Goal: Information Seeking & Learning: Learn about a topic

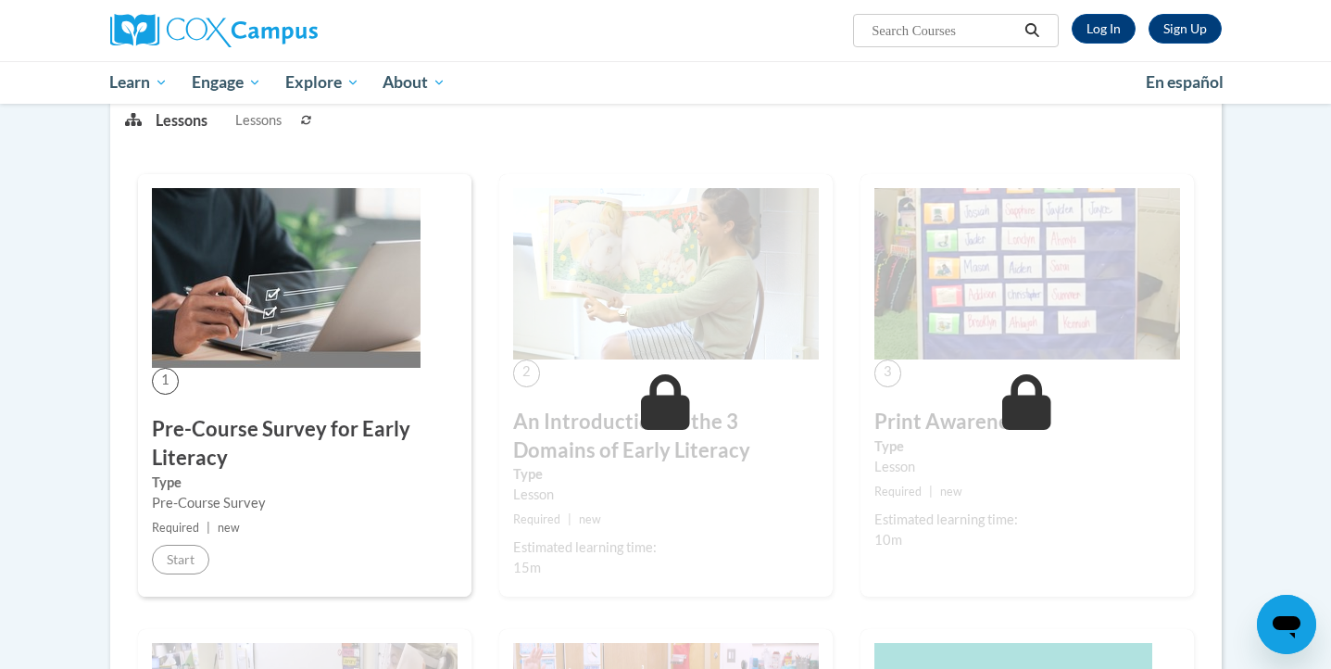
scroll to position [232, 0]
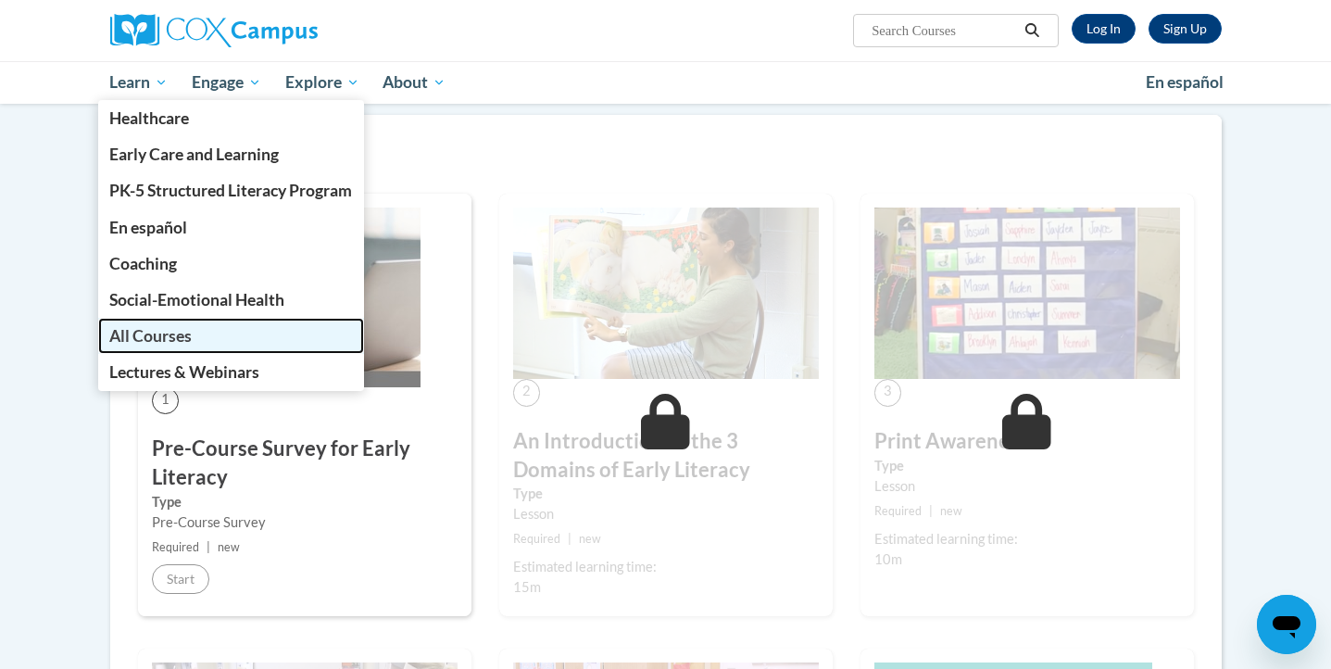
click at [192, 334] on span "All Courses" at bounding box center [150, 335] width 82 height 19
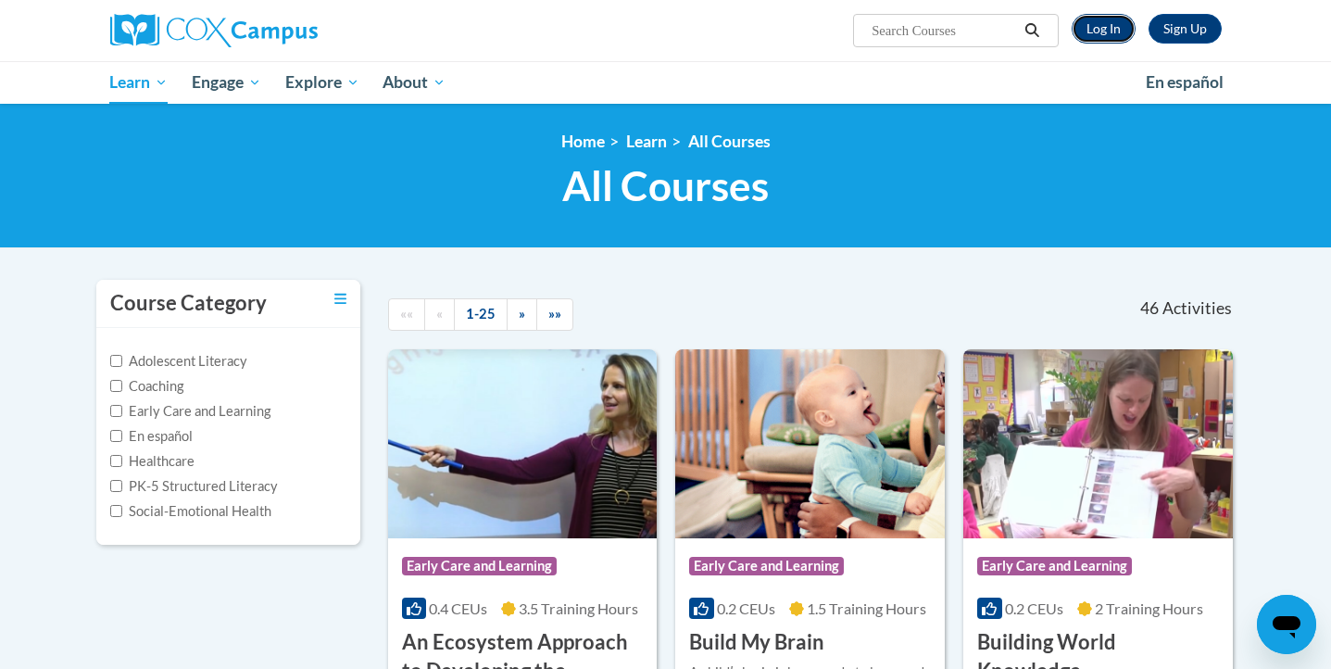
click at [1094, 33] on link "Log In" at bounding box center [1103, 29] width 64 height 30
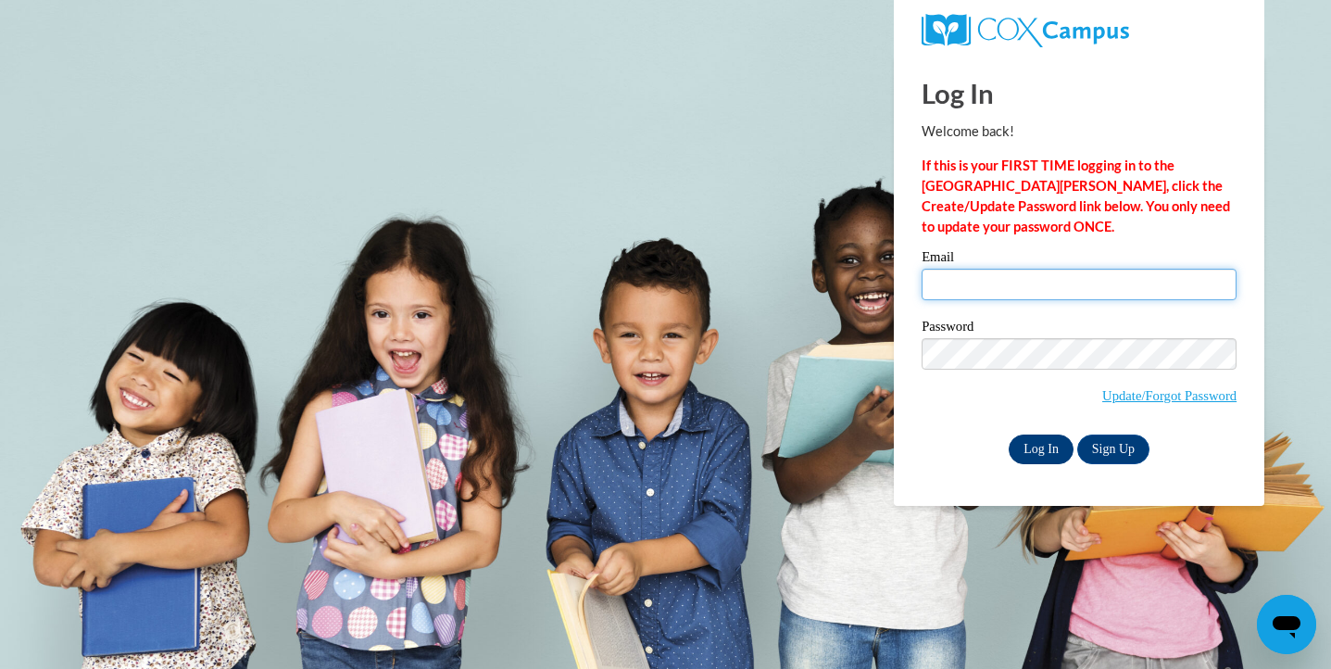
type input "[EMAIL_ADDRESS][DOMAIN_NAME]"
click at [1050, 457] on input "Log In" at bounding box center [1040, 449] width 65 height 30
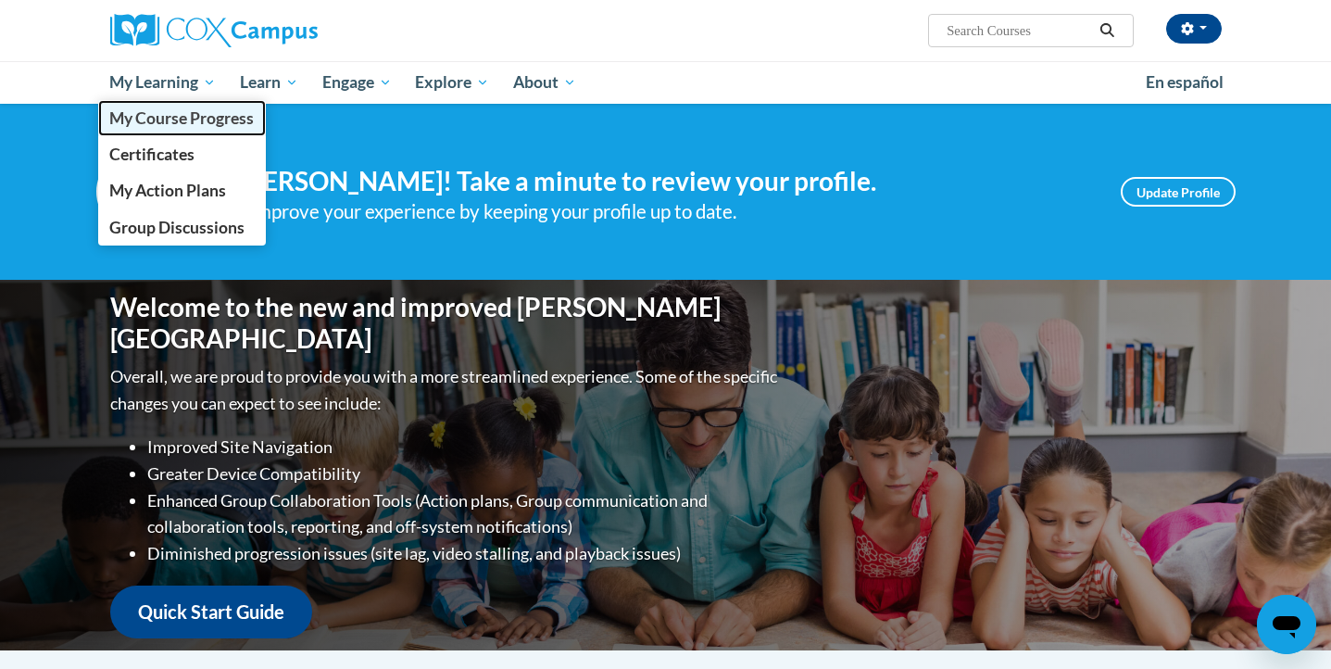
click at [181, 125] on span "My Course Progress" at bounding box center [181, 117] width 144 height 19
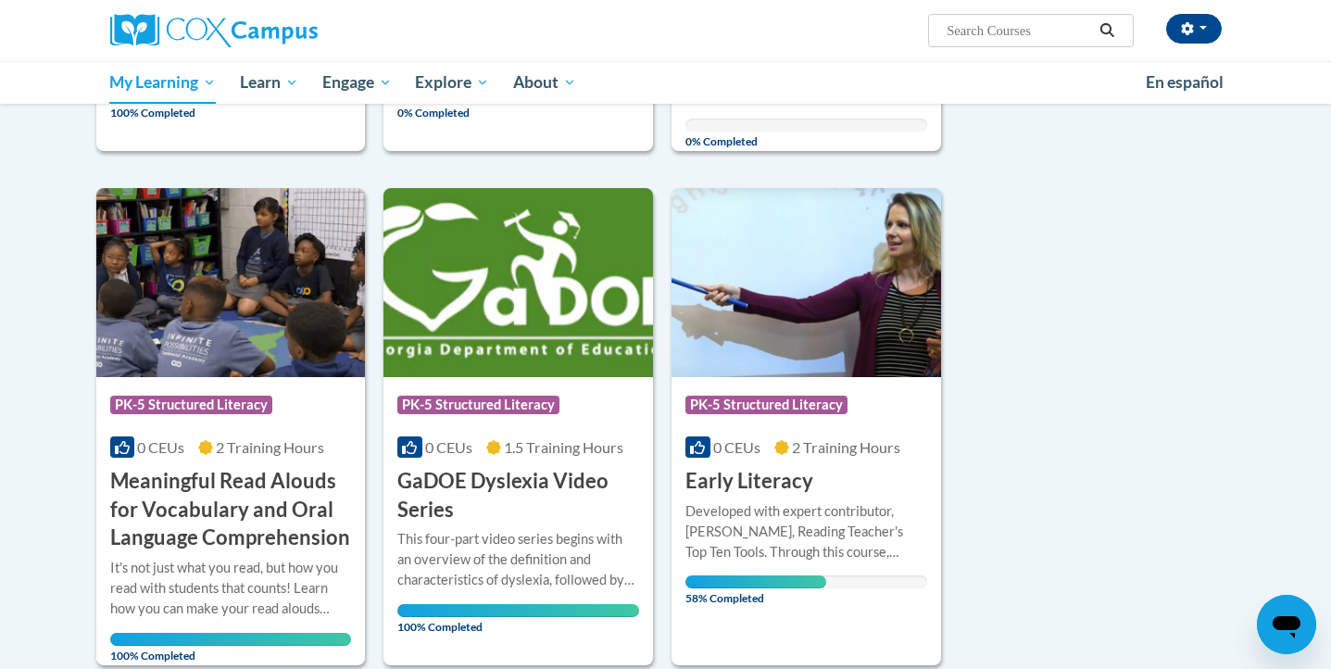
scroll to position [1122, 0]
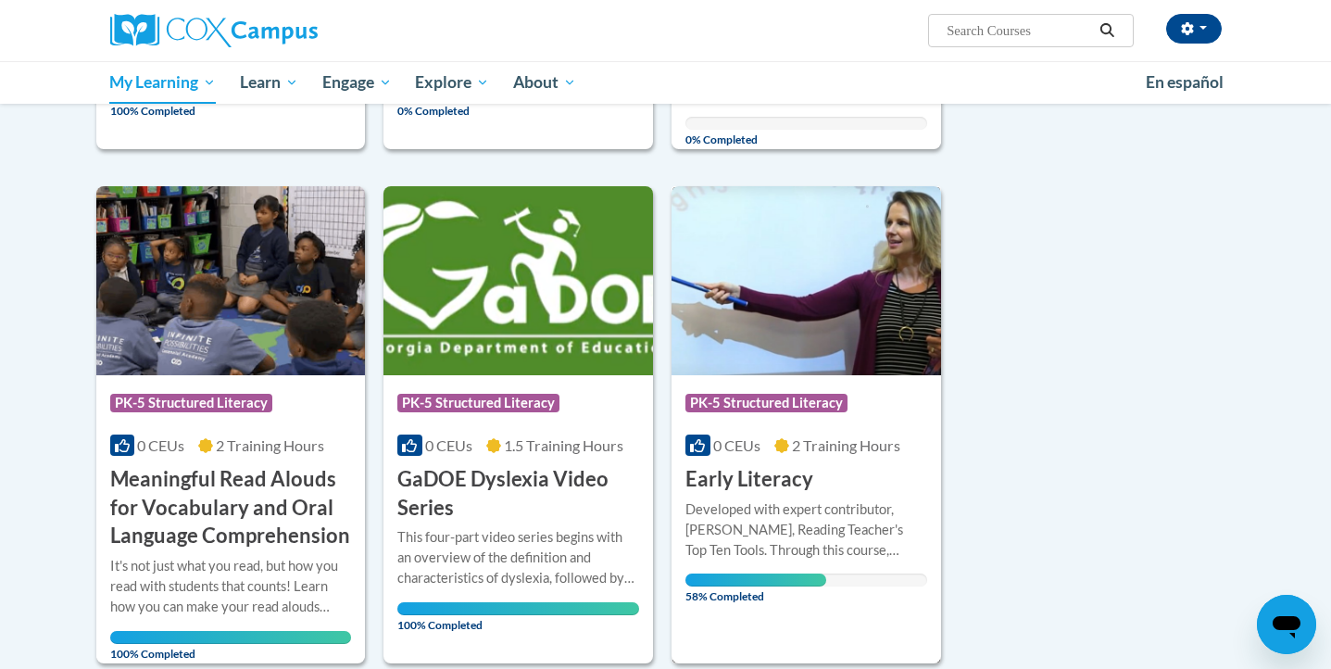
click at [791, 524] on div "Developed with expert contributor, Dr. Deborah Glaser, Reading Teacher's Top Te…" at bounding box center [806, 529] width 242 height 61
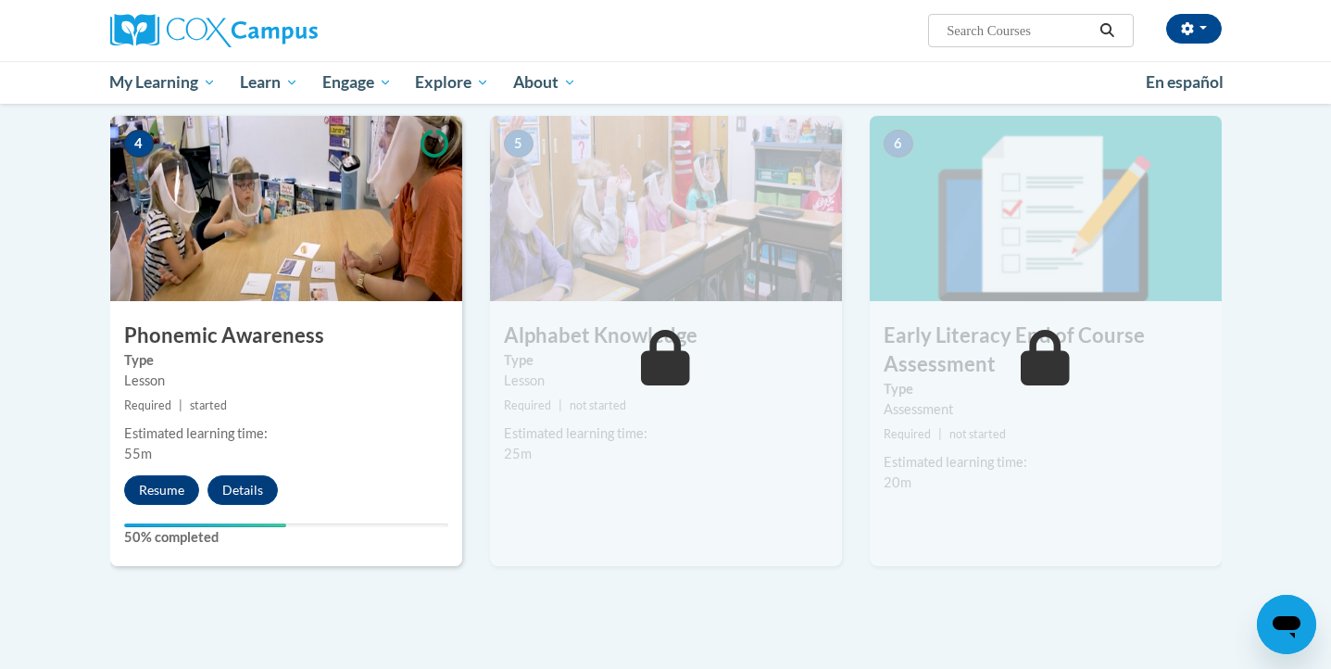
scroll to position [880, 0]
click at [159, 498] on button "Resume" at bounding box center [161, 489] width 75 height 30
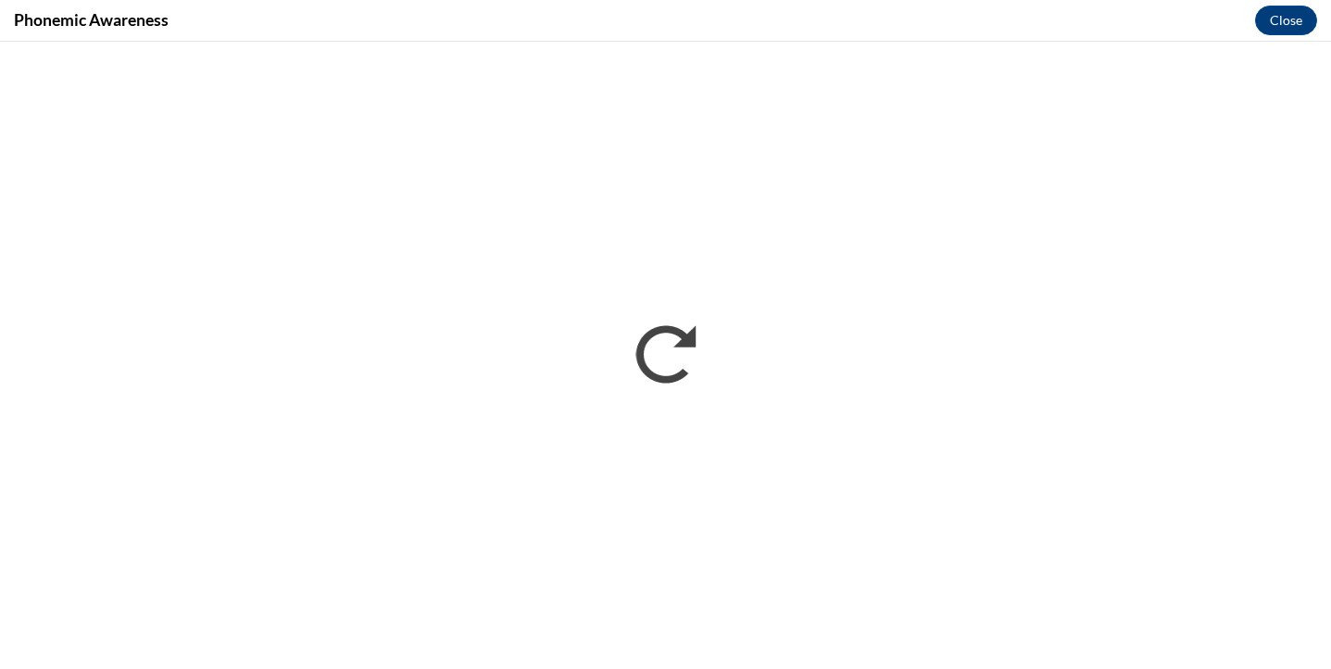
scroll to position [0, 0]
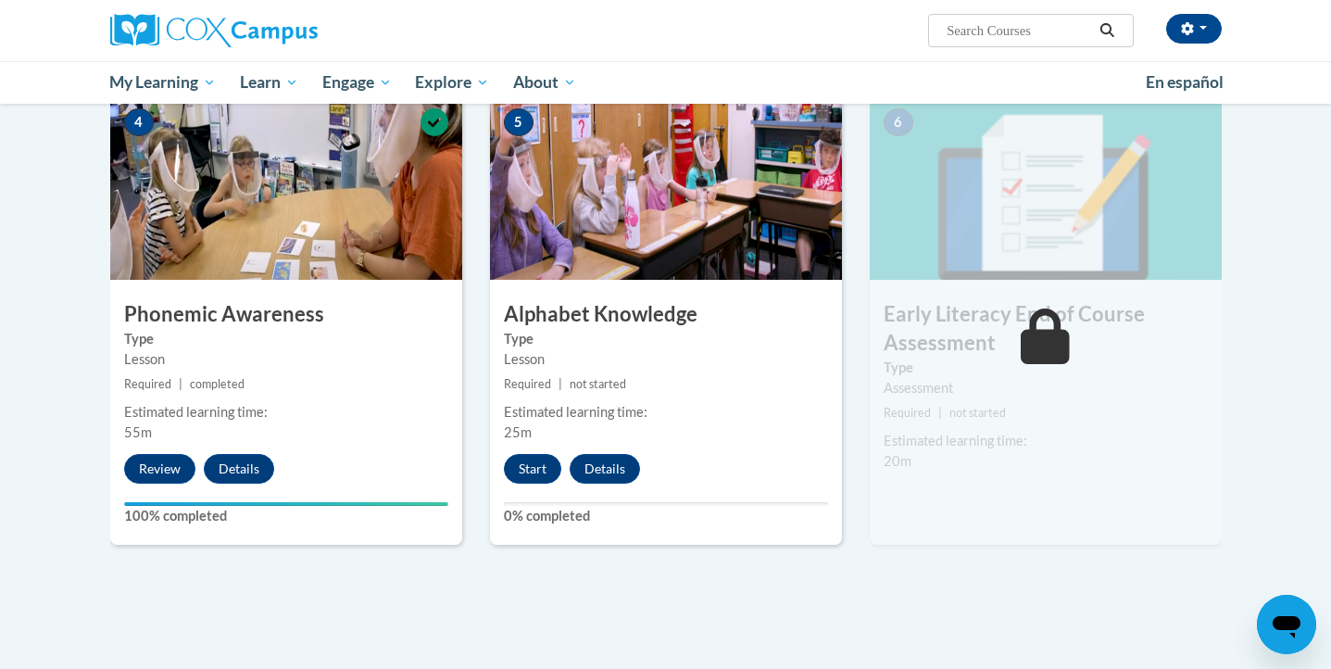
scroll to position [899, 0]
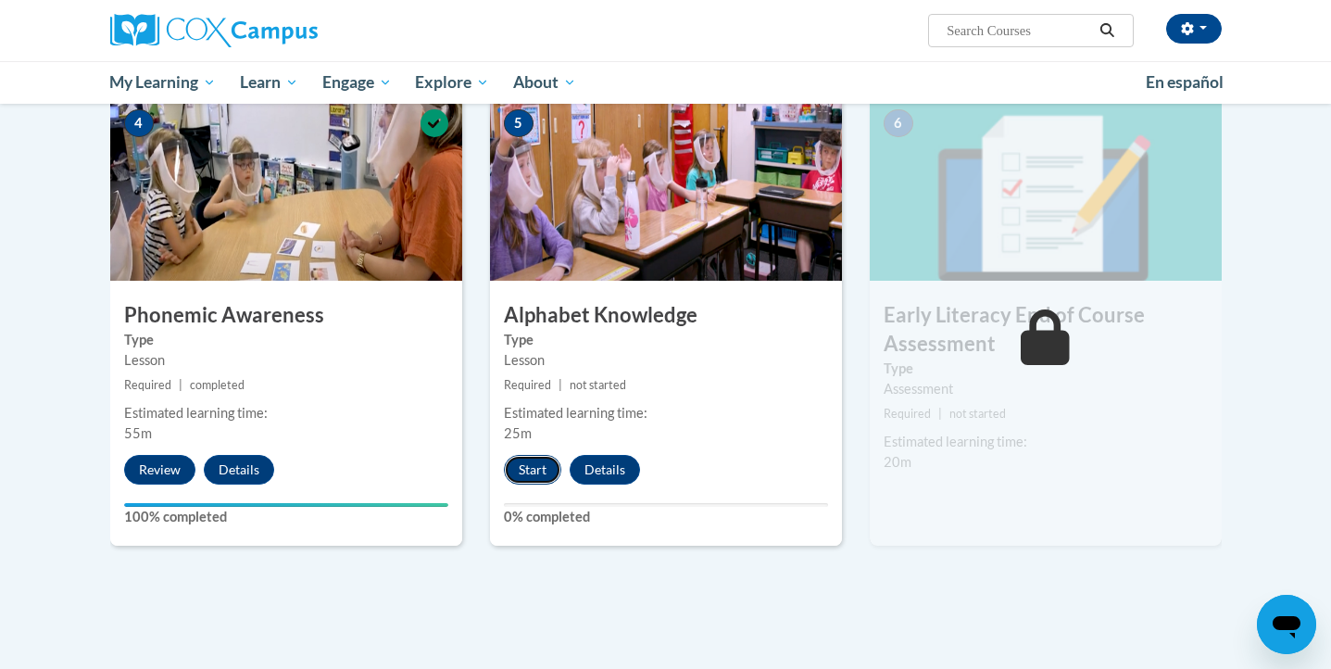
click at [522, 471] on button "Start" at bounding box center [532, 470] width 57 height 30
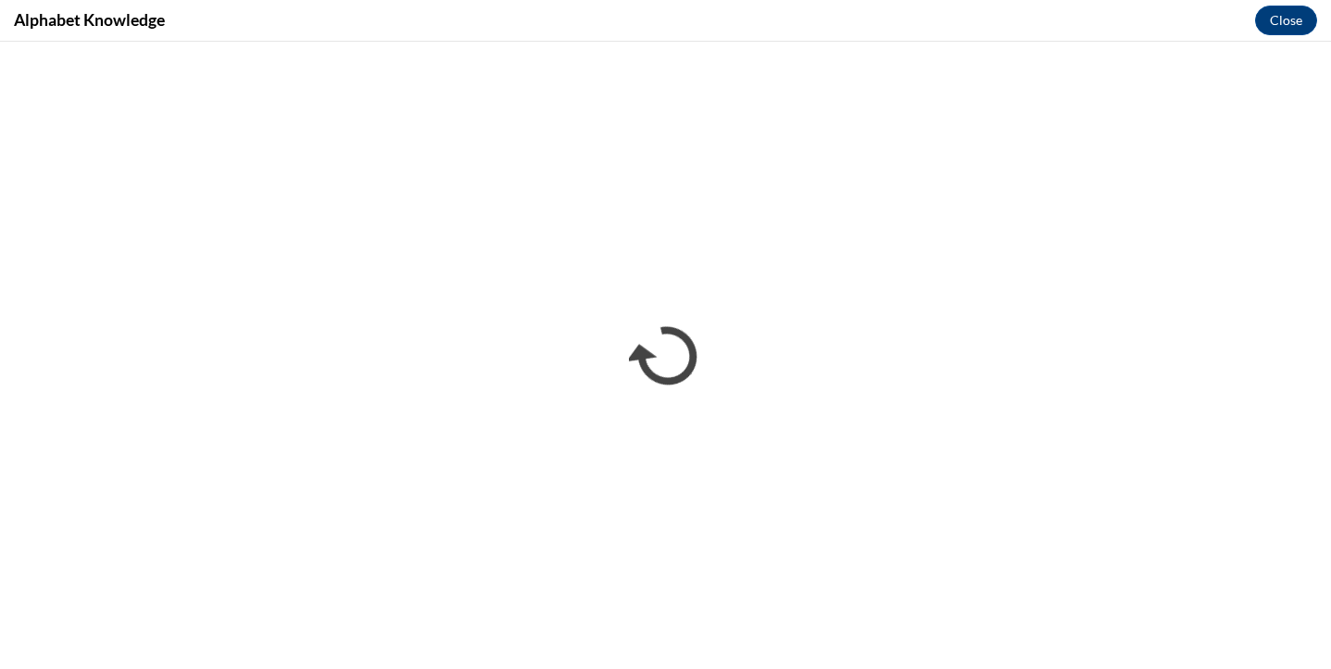
scroll to position [0, 0]
